Goal: Task Accomplishment & Management: Manage account settings

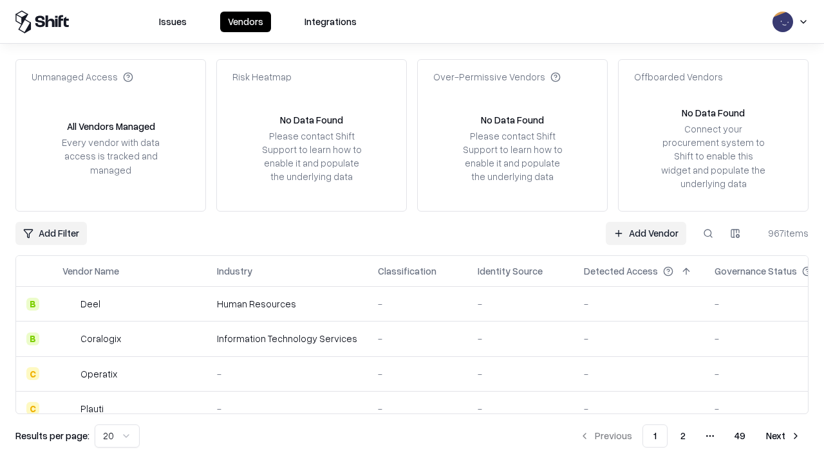
click at [645, 233] on link "Add Vendor" at bounding box center [646, 233] width 80 height 23
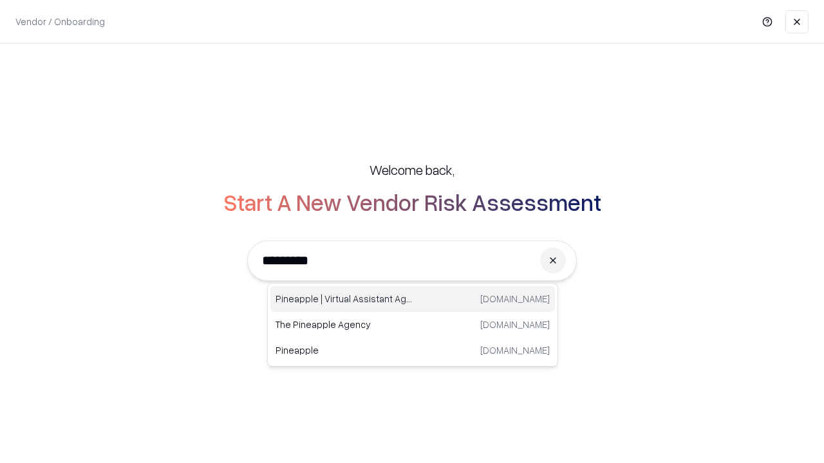
click at [413, 299] on div "Pineapple | Virtual Assistant Agency [DOMAIN_NAME]" at bounding box center [412, 299] width 284 height 26
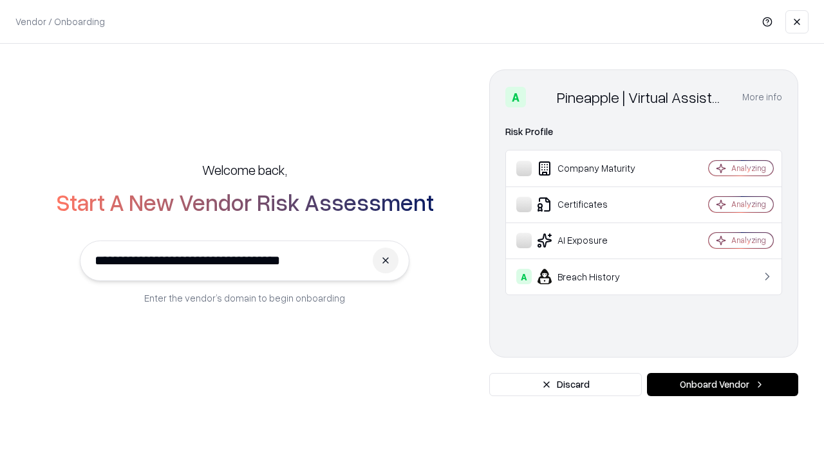
type input "**********"
click at [722, 385] on button "Onboard Vendor" at bounding box center [722, 384] width 151 height 23
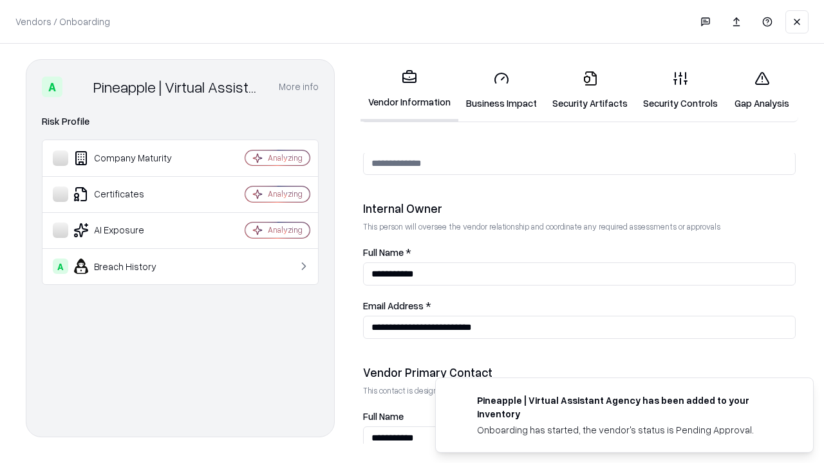
scroll to position [667, 0]
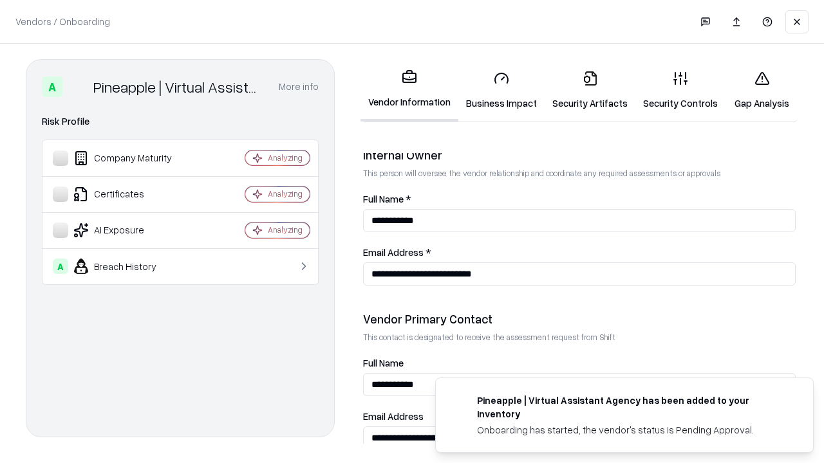
click at [501, 90] on link "Business Impact" at bounding box center [501, 90] width 86 height 60
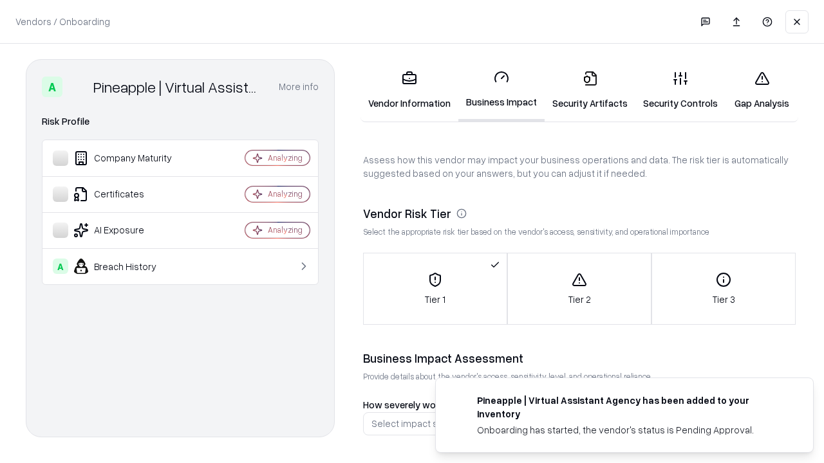
click at [590, 90] on link "Security Artifacts" at bounding box center [589, 90] width 91 height 60
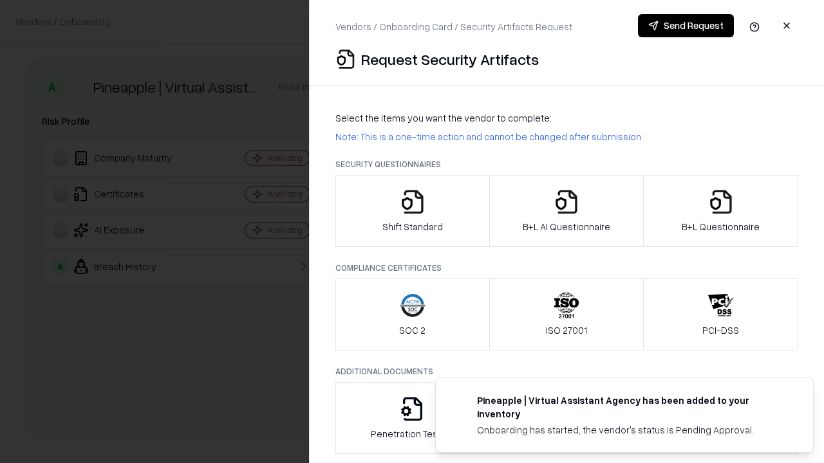
click at [412, 211] on icon "button" at bounding box center [413, 202] width 26 height 26
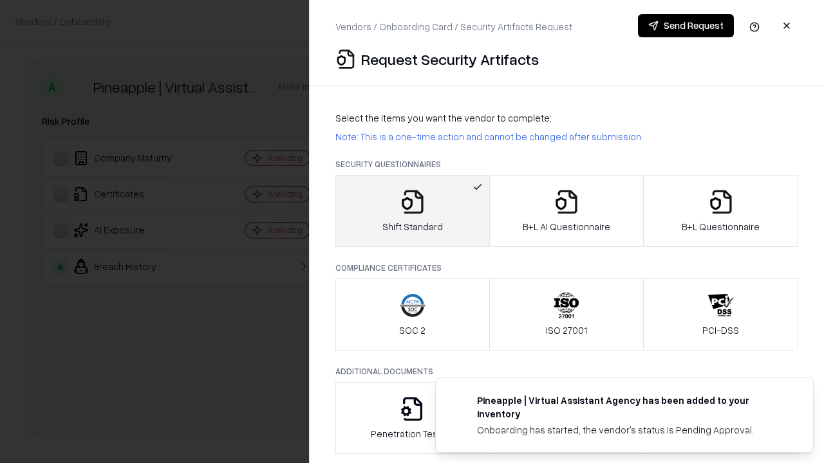
click at [685, 26] on button "Send Request" at bounding box center [686, 25] width 96 height 23
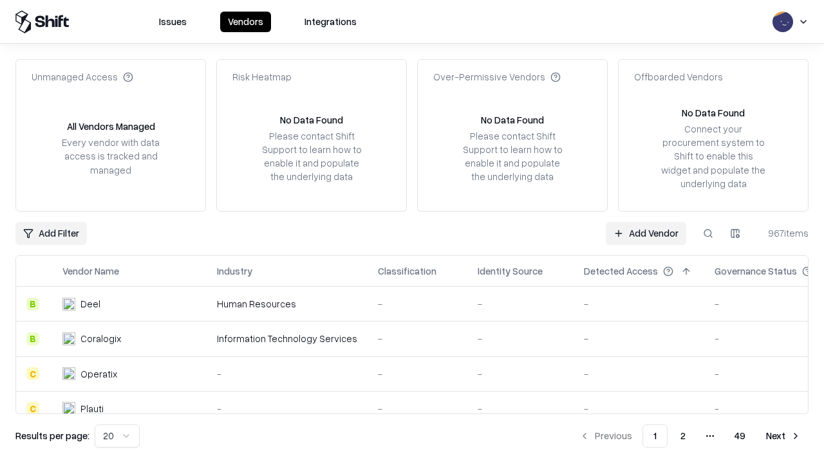
click at [708, 233] on button at bounding box center [707, 233] width 23 height 23
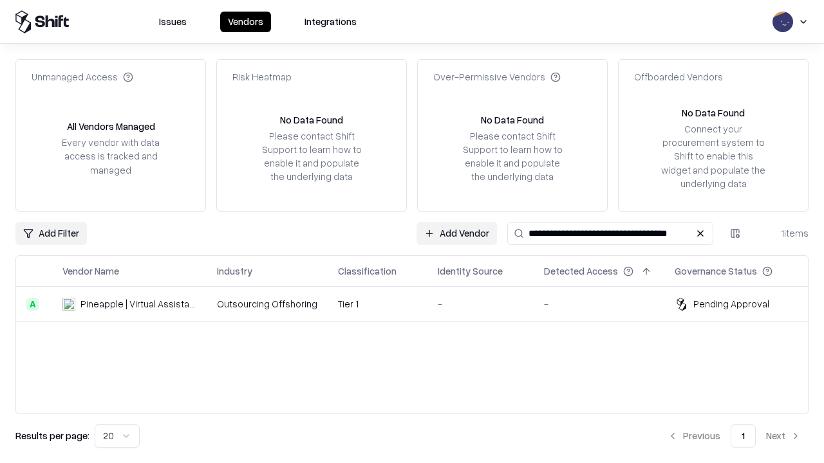
type input "**********"
click at [420, 304] on td "Tier 1" at bounding box center [378, 304] width 100 height 35
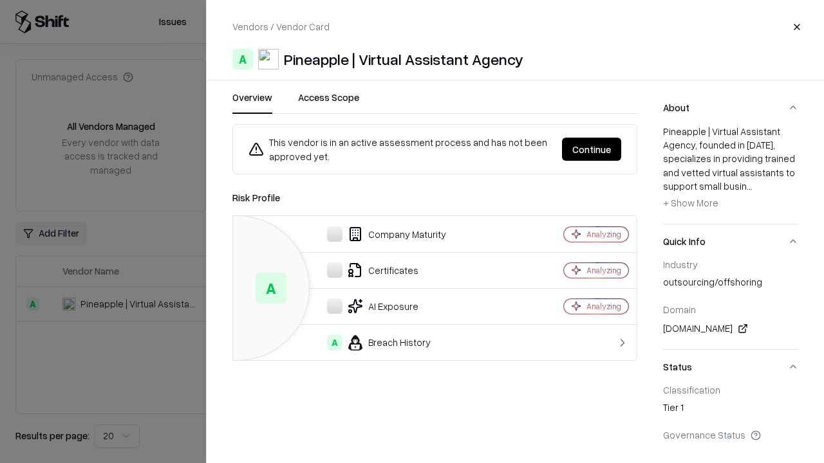
click at [591, 149] on button "Continue" at bounding box center [591, 149] width 59 height 23
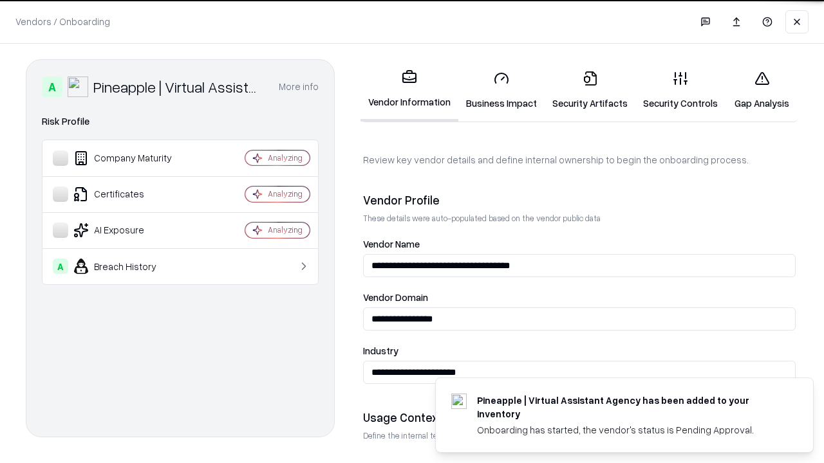
click at [590, 90] on link "Security Artifacts" at bounding box center [589, 90] width 91 height 60
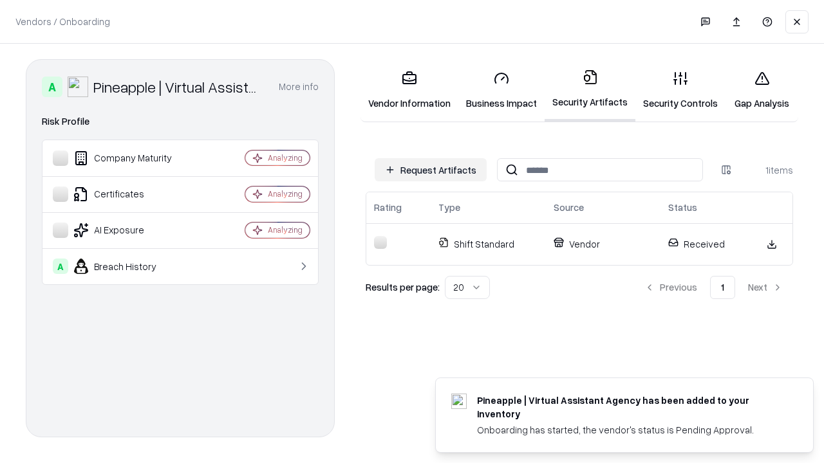
click at [680, 90] on link "Security Controls" at bounding box center [680, 90] width 90 height 60
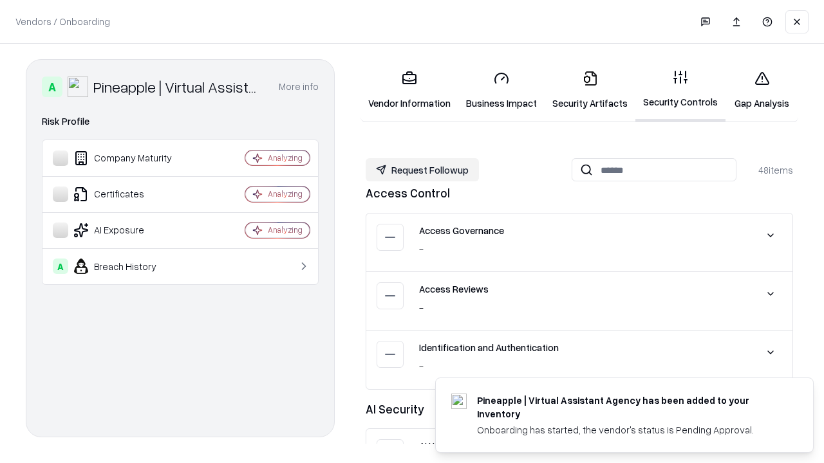
click at [422, 170] on button "Request Followup" at bounding box center [422, 169] width 113 height 23
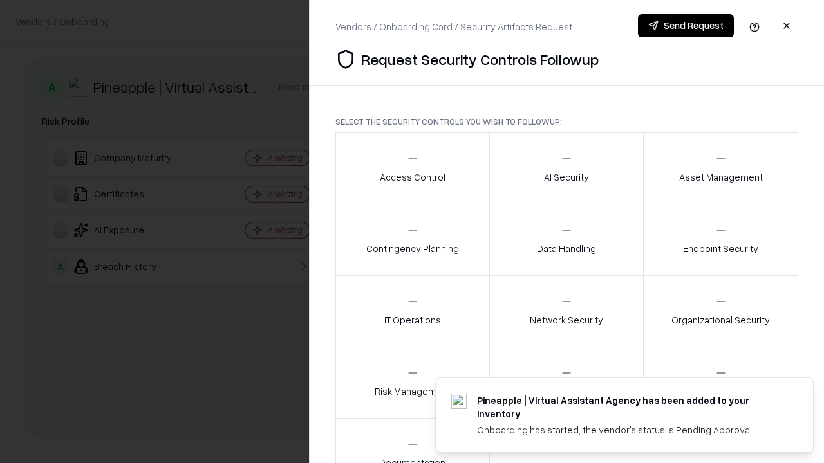
click at [412, 169] on div "Access Control" at bounding box center [413, 169] width 66 height 32
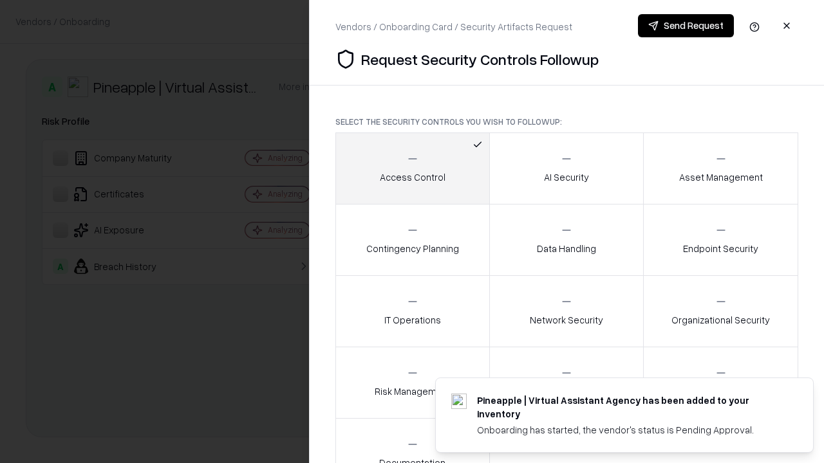
click at [685, 26] on button "Send Request" at bounding box center [686, 25] width 96 height 23
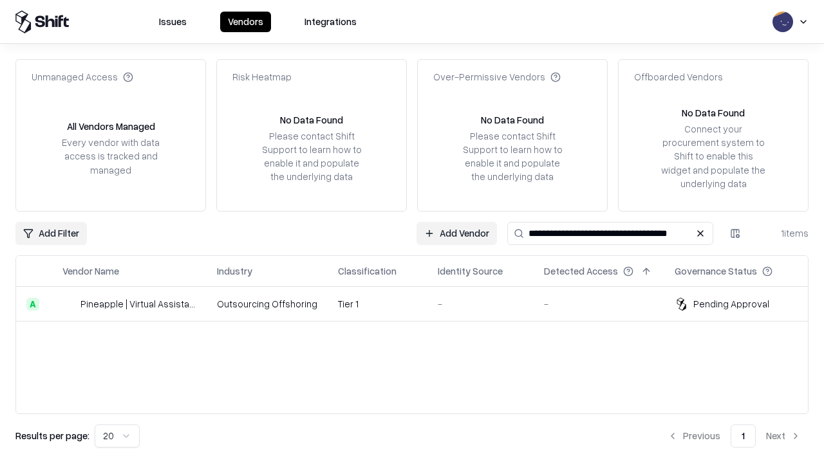
type input "**********"
click at [420, 304] on td "Tier 1" at bounding box center [378, 304] width 100 height 35
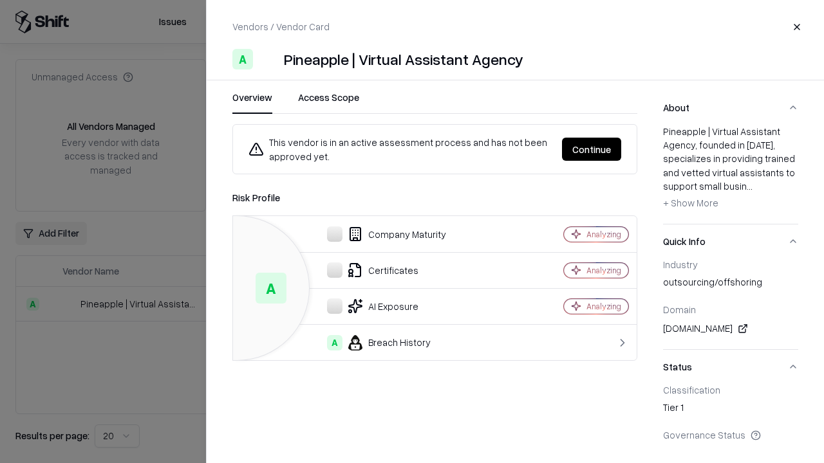
click at [591, 149] on button "Continue" at bounding box center [591, 149] width 59 height 23
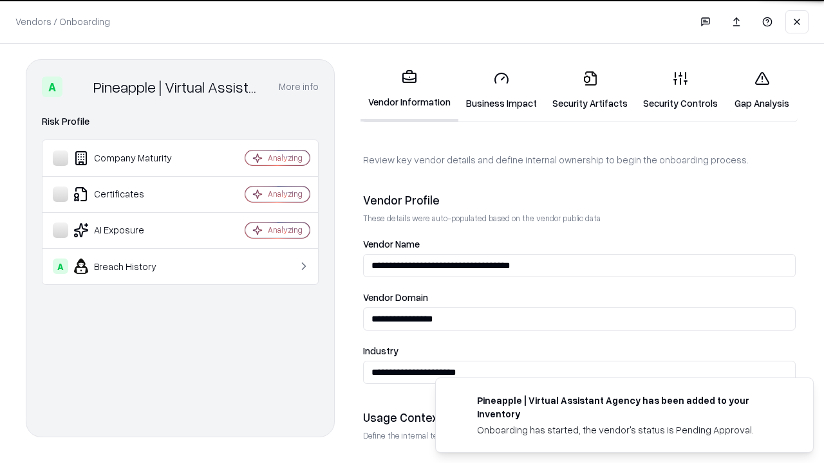
click at [761, 90] on link "Gap Analysis" at bounding box center [761, 90] width 73 height 60
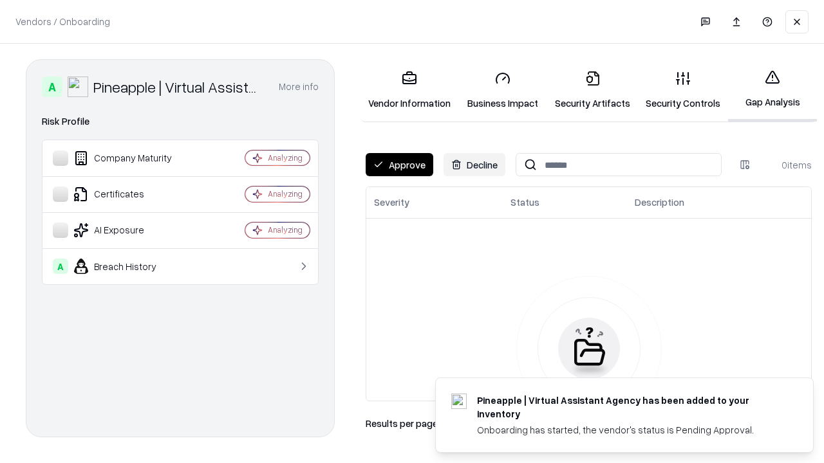
click at [399, 165] on button "Approve" at bounding box center [400, 164] width 68 height 23
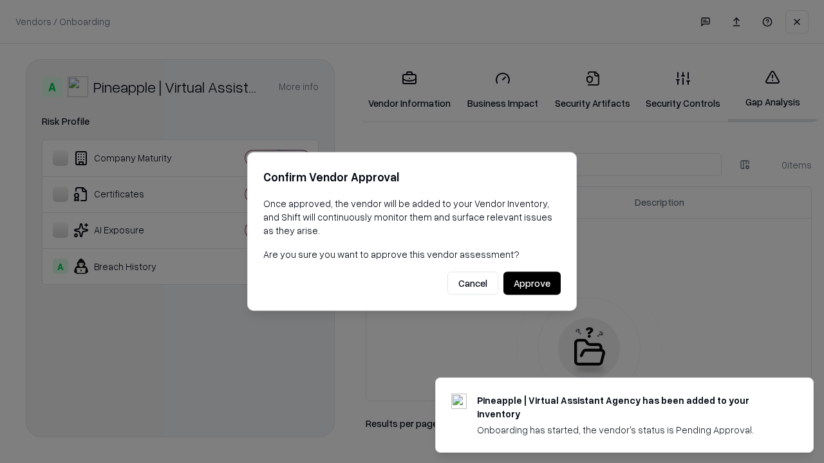
click at [532, 283] on button "Approve" at bounding box center [531, 283] width 57 height 23
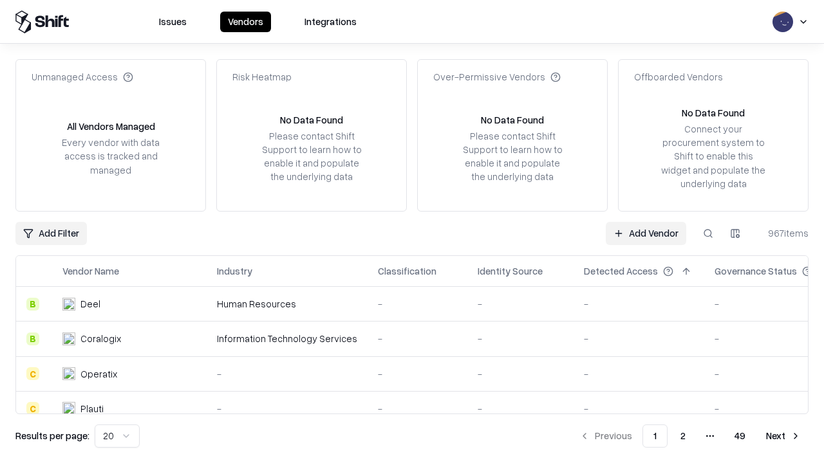
type input "**********"
click at [645, 233] on link "Add Vendor" at bounding box center [646, 233] width 80 height 23
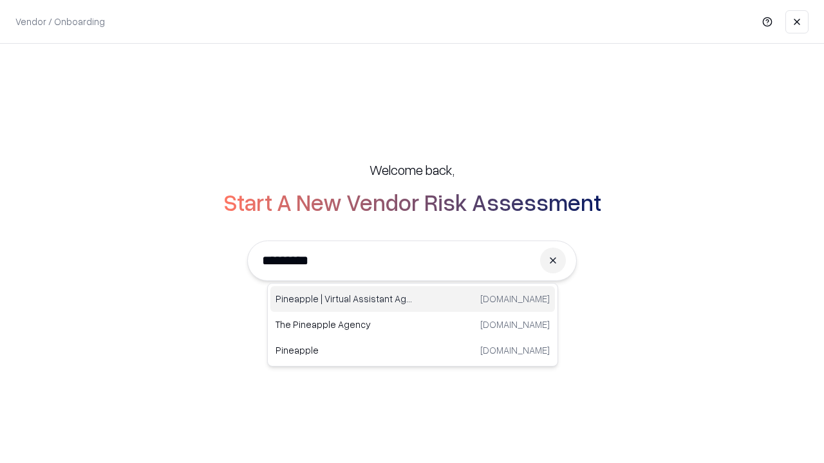
click at [413, 299] on div "Pineapple | Virtual Assistant Agency trypineapple.com" at bounding box center [412, 299] width 284 height 26
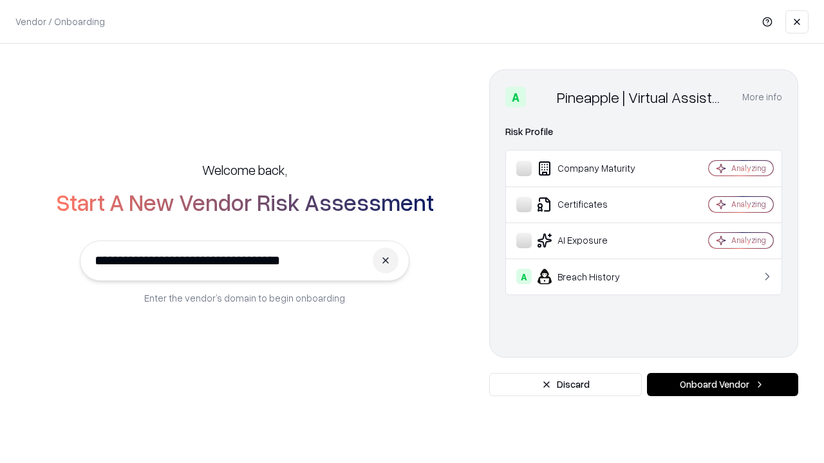
type input "**********"
click at [722, 385] on button "Onboard Vendor" at bounding box center [722, 384] width 151 height 23
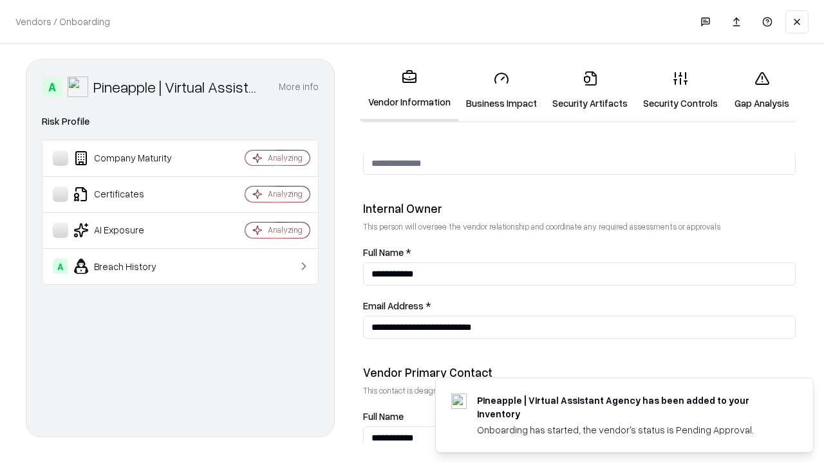
scroll to position [667, 0]
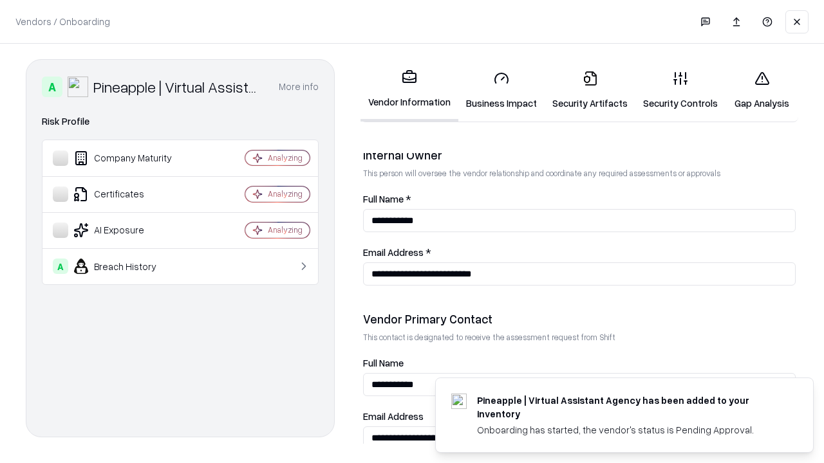
click at [761, 90] on link "Gap Analysis" at bounding box center [761, 90] width 73 height 60
